Goal: Navigation & Orientation: Find specific page/section

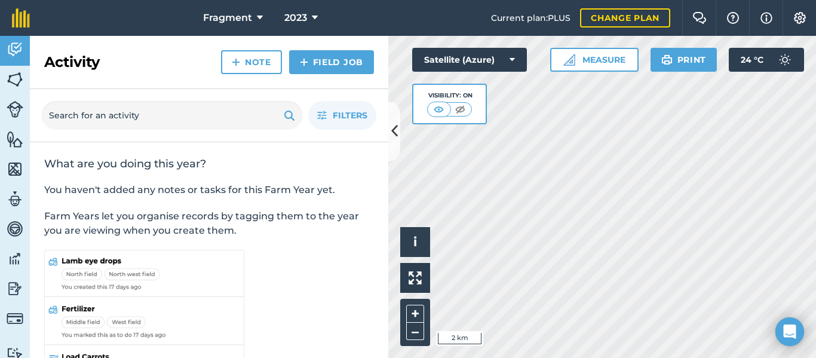
click at [246, 14] on span "Fragment" at bounding box center [227, 18] width 49 height 14
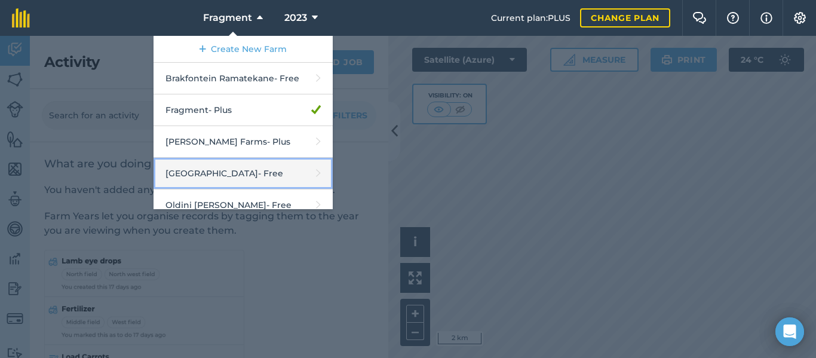
click at [269, 173] on link "[GEOGRAPHIC_DATA] - Free" at bounding box center [243, 174] width 179 height 32
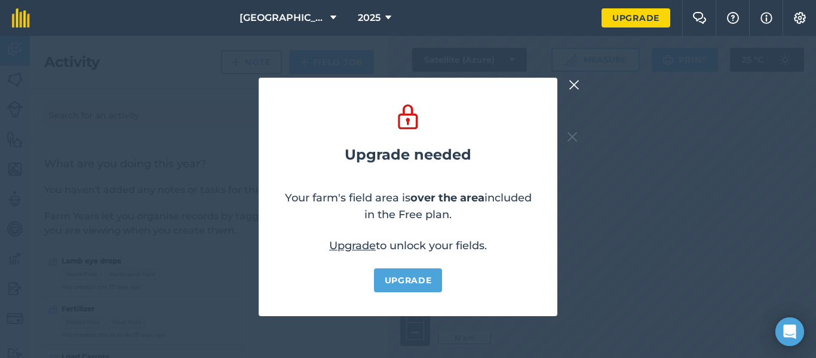
click at [576, 88] on img at bounding box center [574, 85] width 11 height 14
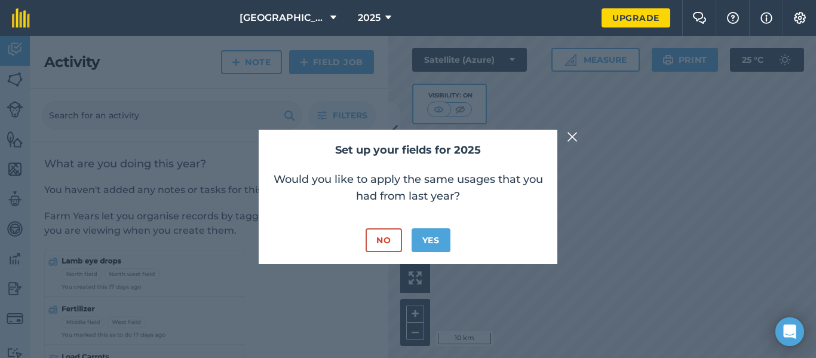
click at [574, 139] on img at bounding box center [572, 137] width 11 height 14
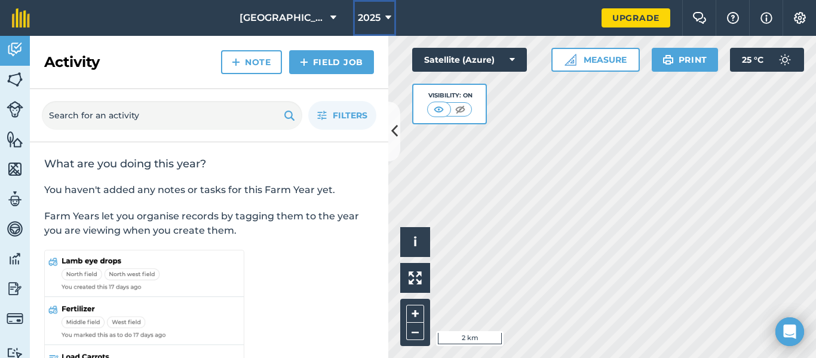
click at [372, 20] on span "2025" at bounding box center [369, 18] width 23 height 14
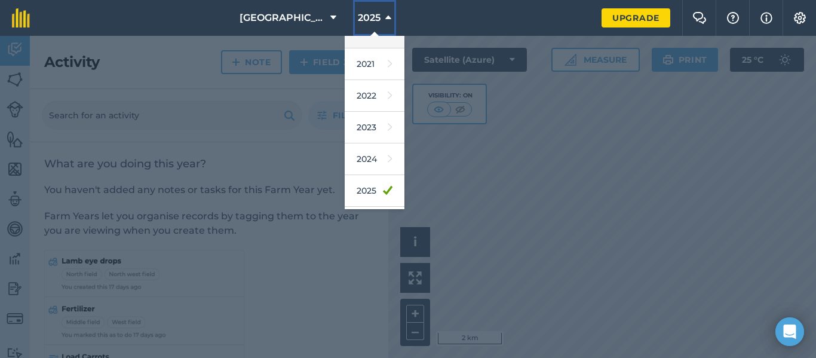
scroll to position [175, 0]
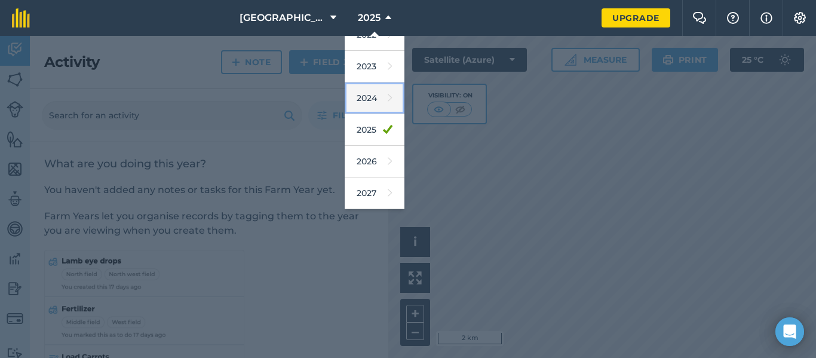
click at [370, 90] on link "2024" at bounding box center [375, 98] width 60 height 32
